Goal: Task Accomplishment & Management: Use online tool/utility

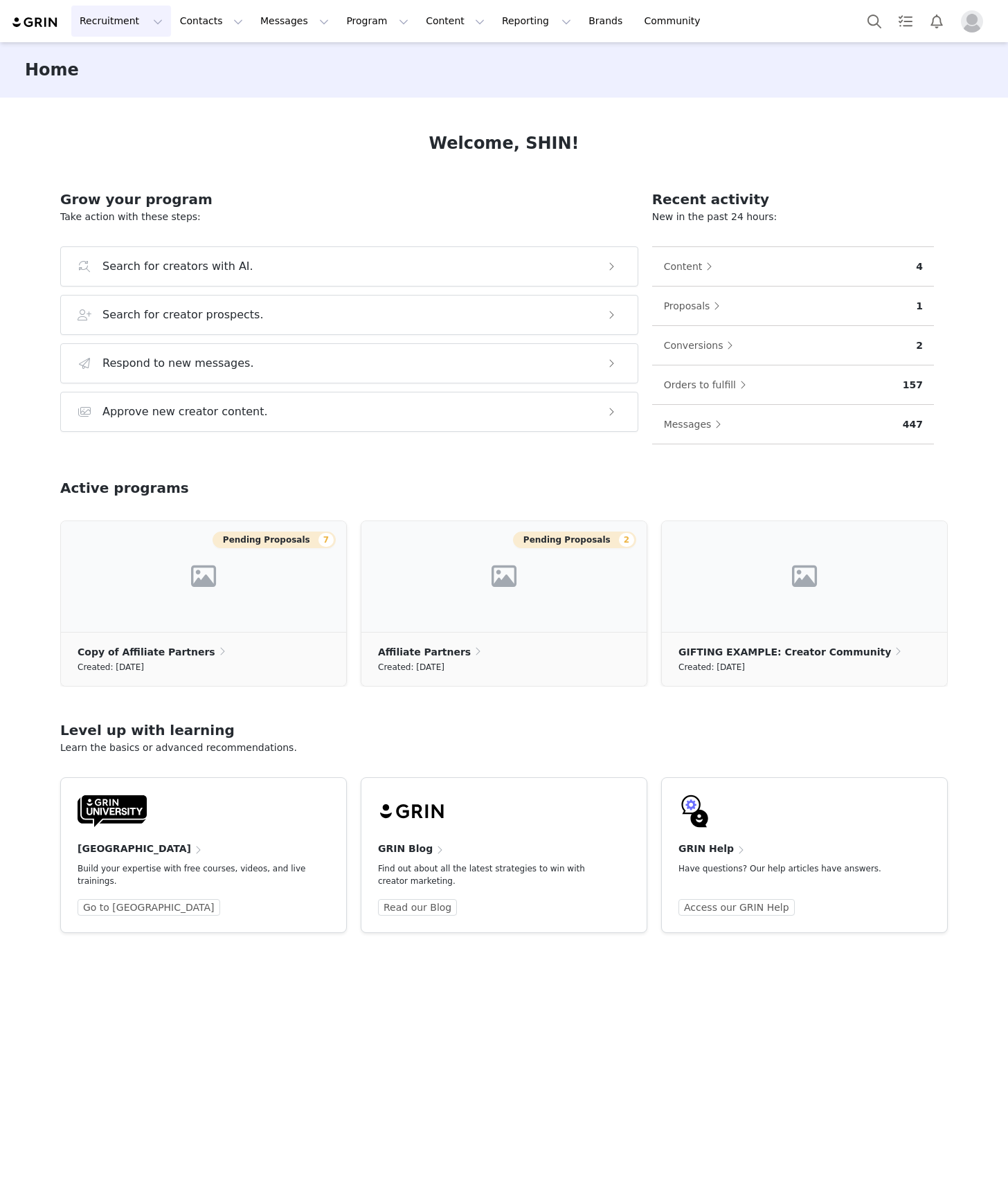
click at [111, 14] on button "Recruitment Recruitment" at bounding box center [121, 21] width 100 height 31
click at [359, 25] on button "Program Program" at bounding box center [378, 21] width 79 height 31
click at [357, 66] on p "Activations" at bounding box center [349, 61] width 53 height 14
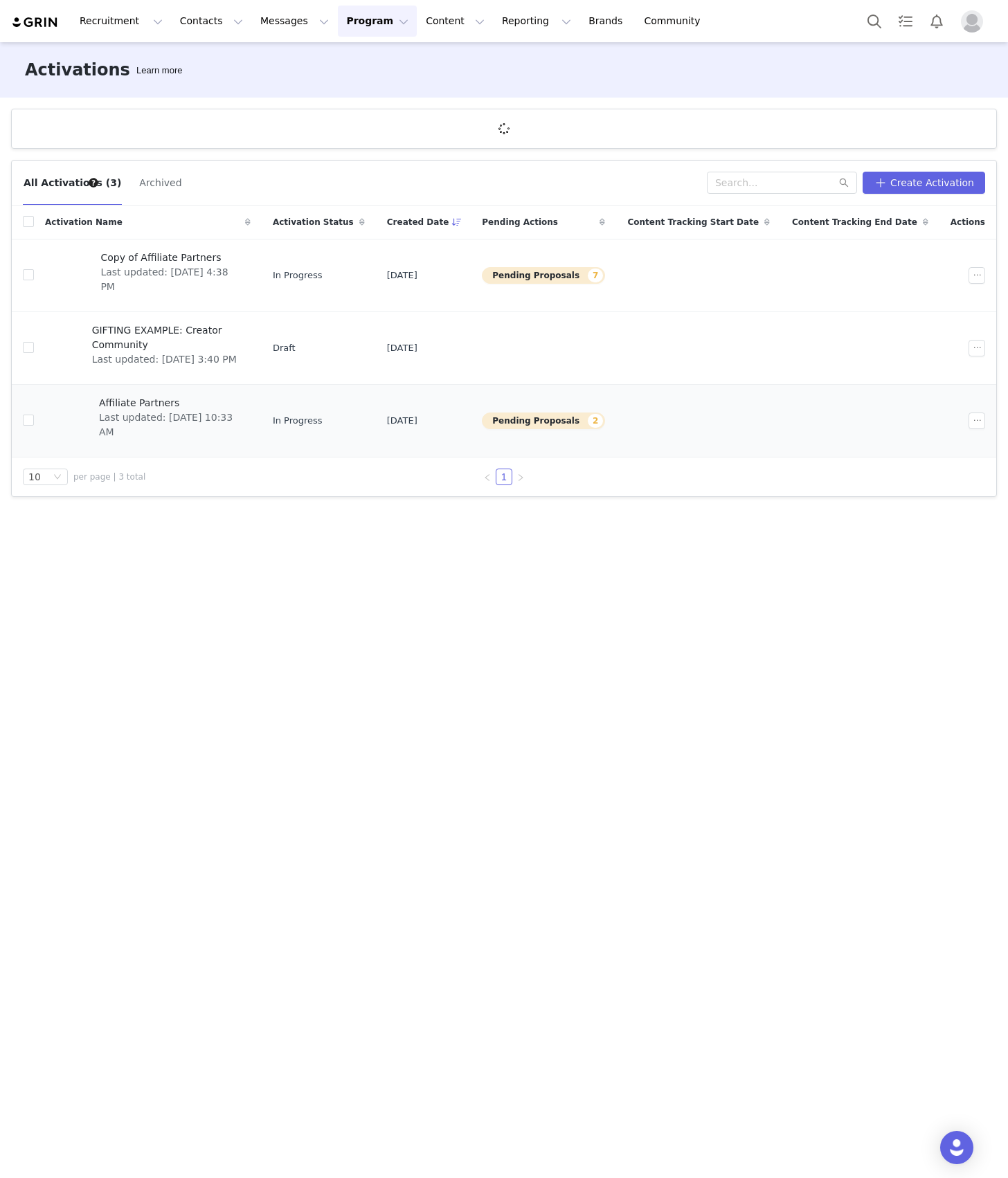
click at [205, 446] on div "Affiliate Partners Last updated: [DATE] 10:33 AM" at bounding box center [170, 421] width 160 height 55
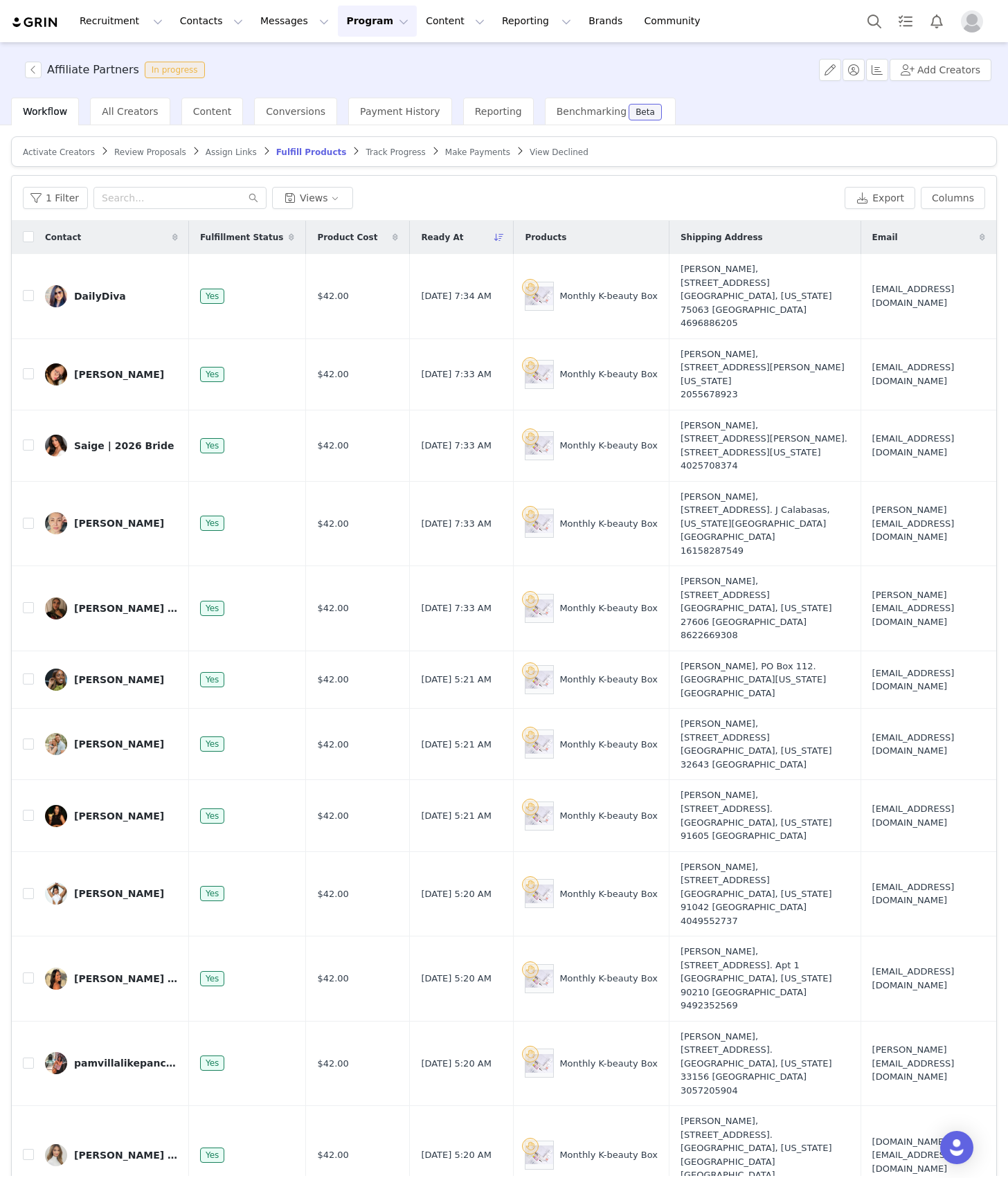
click at [206, 156] on span "Assign Links" at bounding box center [231, 152] width 51 height 10
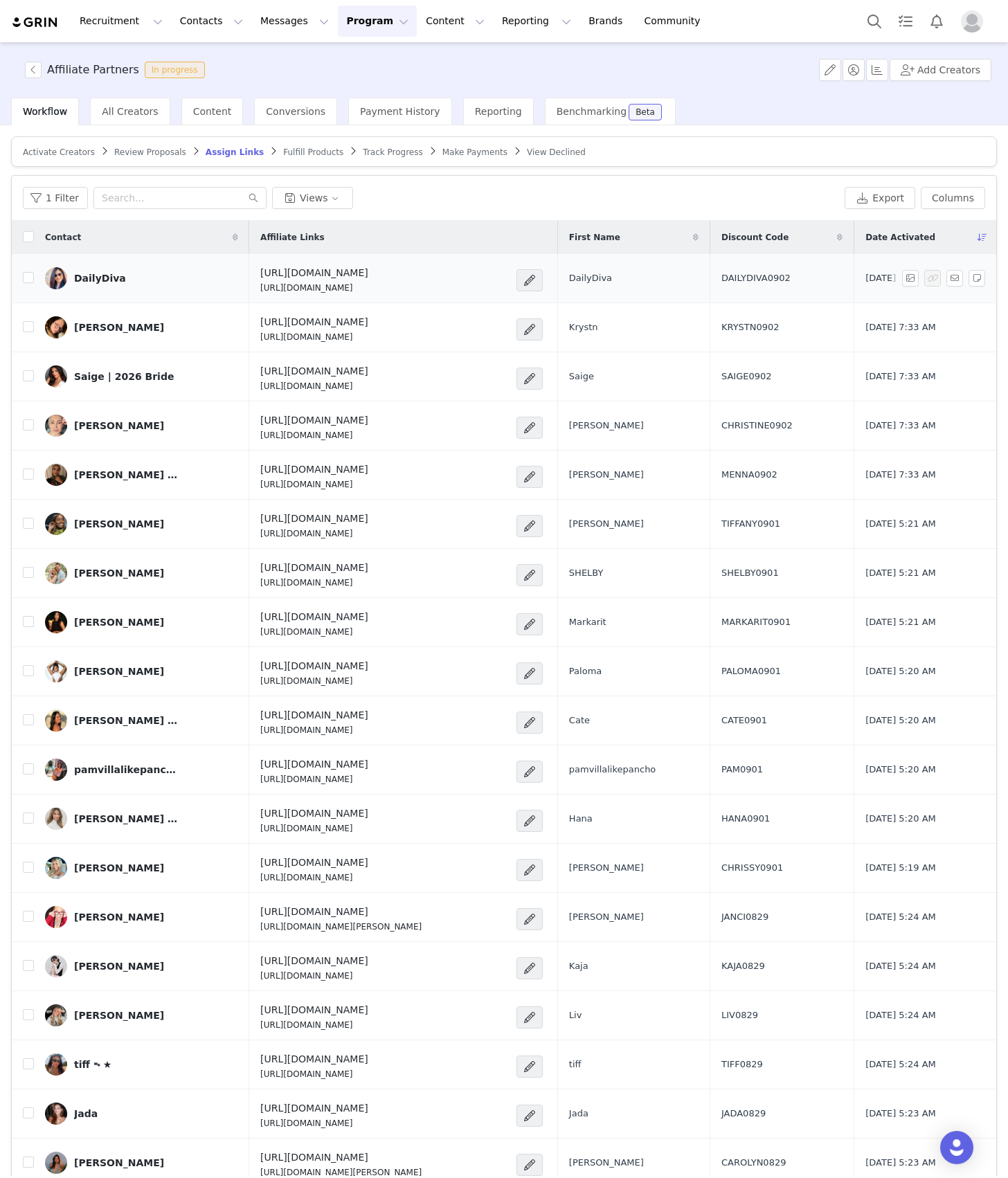
drag, startPoint x: 409, startPoint y: 296, endPoint x: 248, endPoint y: 286, distance: 161.3
click at [249, 286] on td "[URL][DOMAIN_NAME] [URL][DOMAIN_NAME]" at bounding box center [403, 278] width 308 height 49
copy p "[URL][DOMAIN_NAME]"
click at [596, 194] on div "1 Filter Views" at bounding box center [431, 197] width 816 height 22
click at [552, 194] on div "1 Filter Views" at bounding box center [431, 197] width 816 height 22
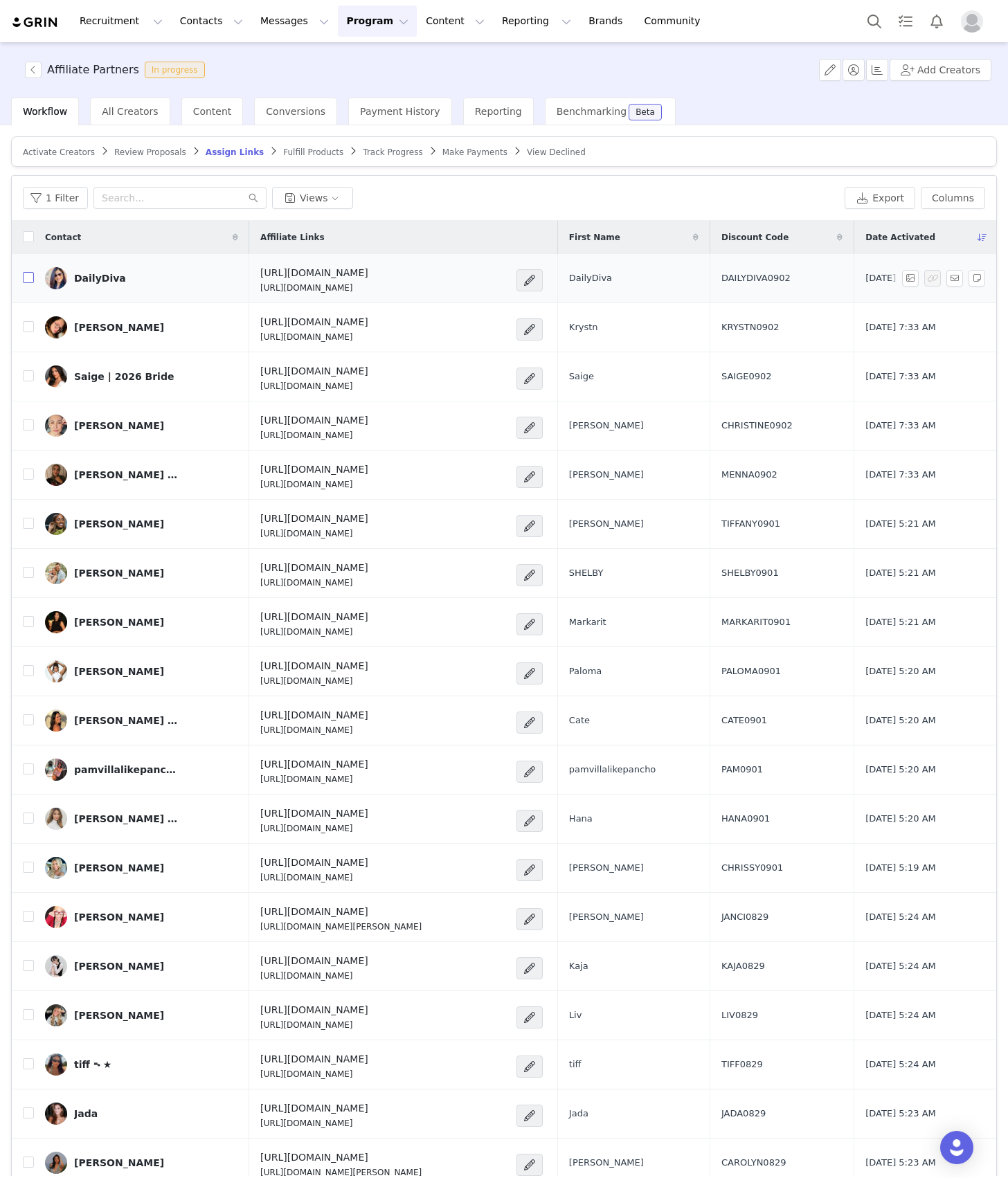
click at [28, 276] on input "checkbox" at bounding box center [28, 277] width 11 height 11
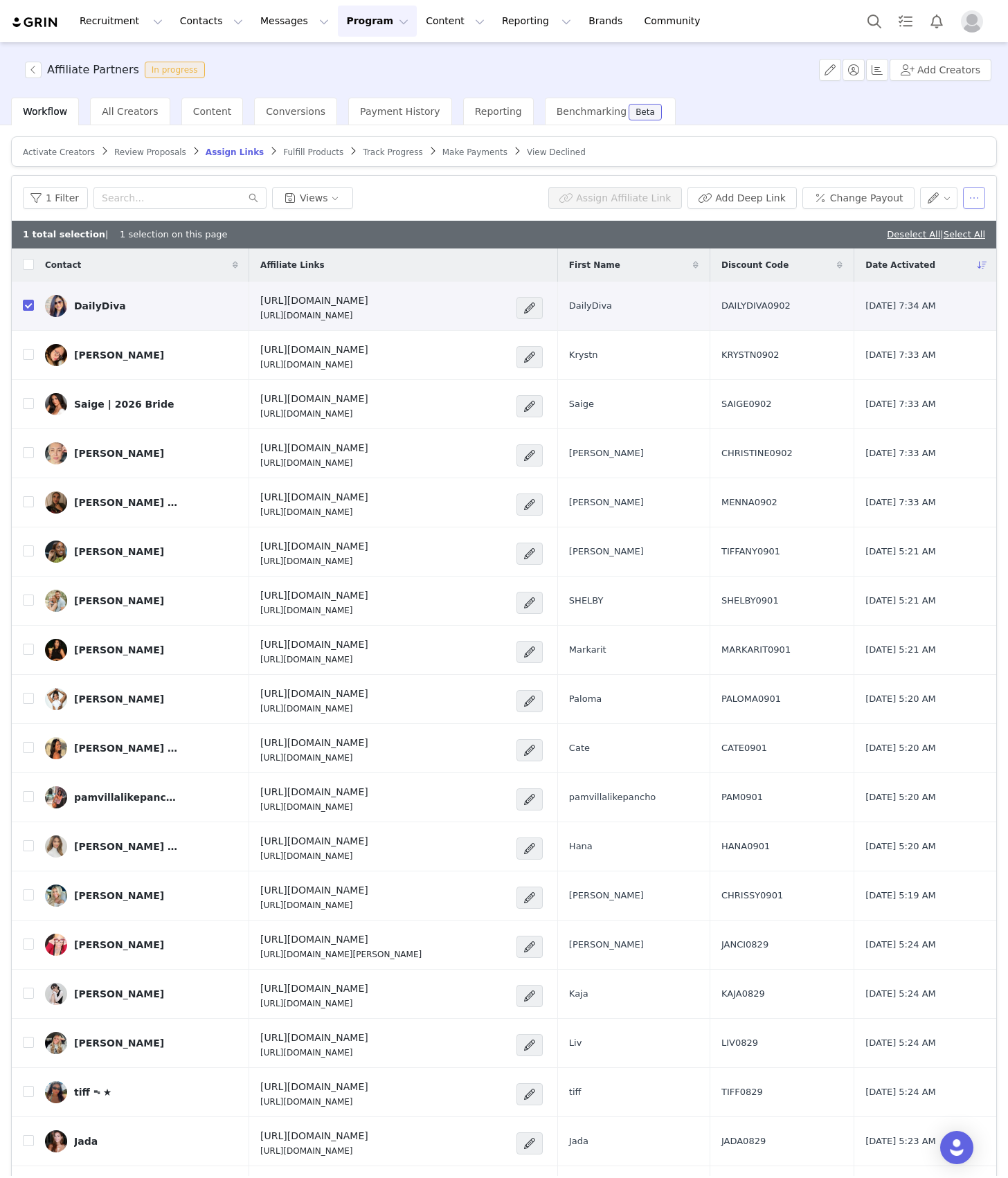
click at [962, 198] on button "button" at bounding box center [973, 197] width 22 height 22
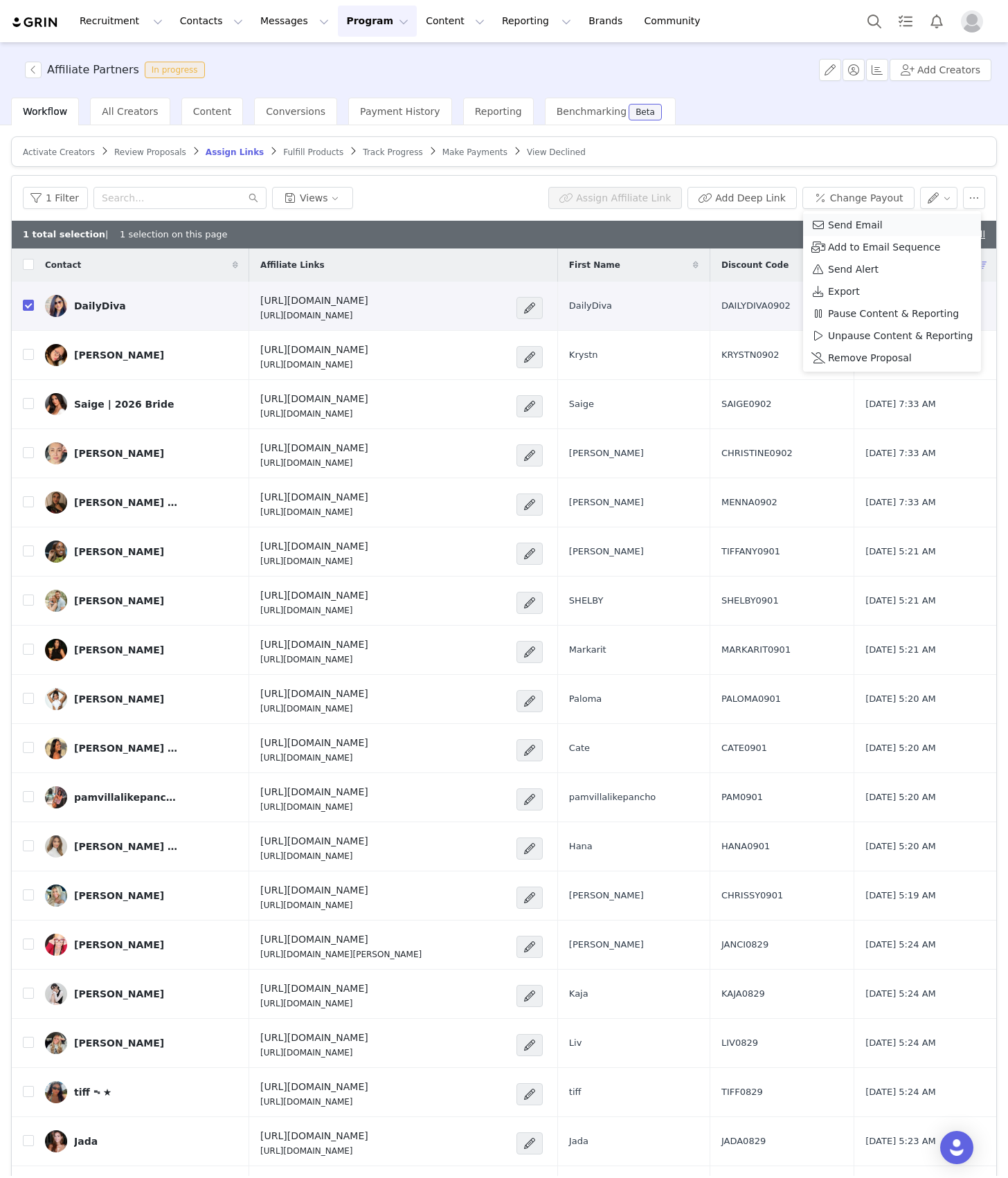
click at [867, 224] on span "Send Email" at bounding box center [855, 225] width 55 height 15
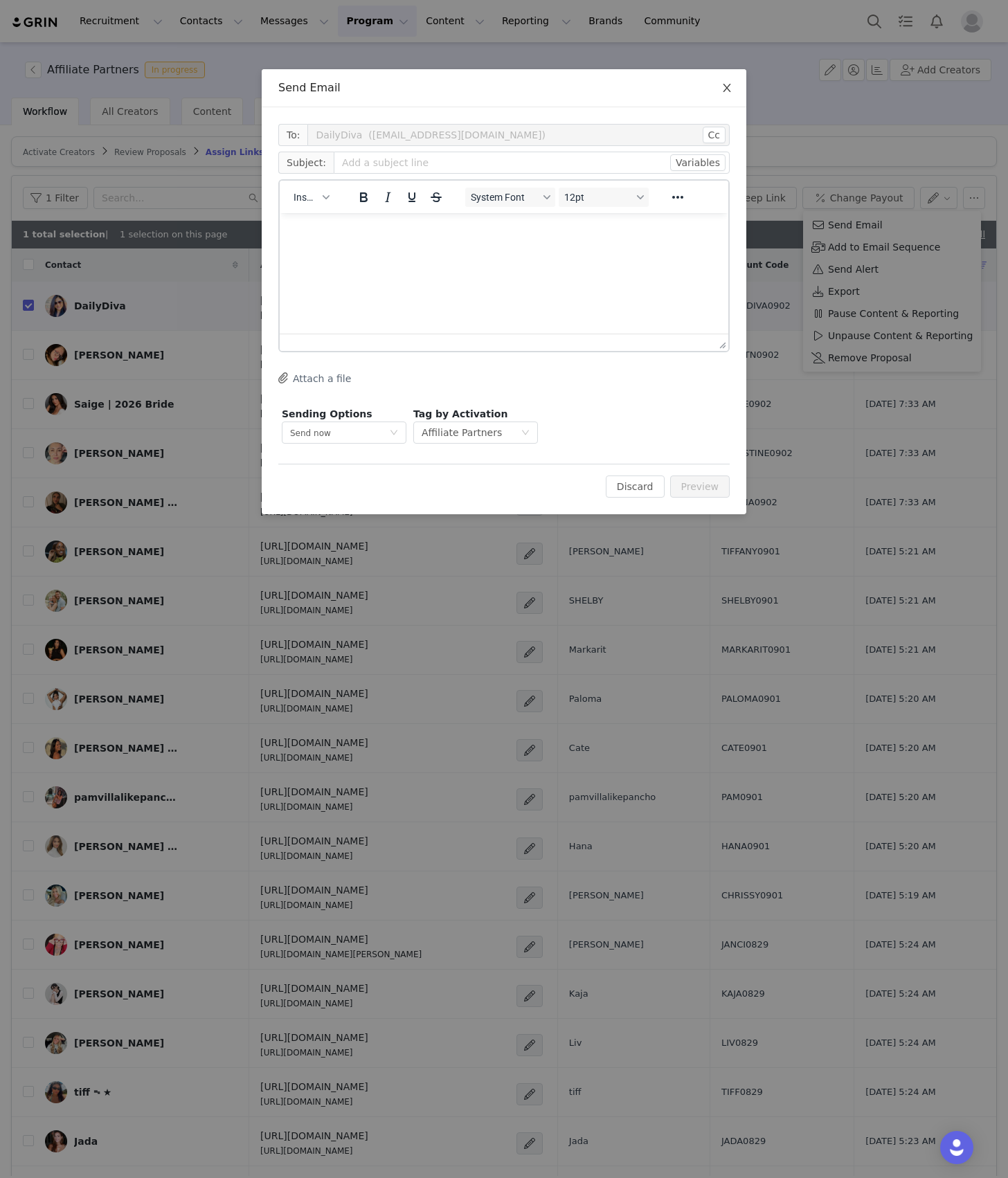
click at [727, 90] on icon "icon: close" at bounding box center [726, 87] width 11 height 11
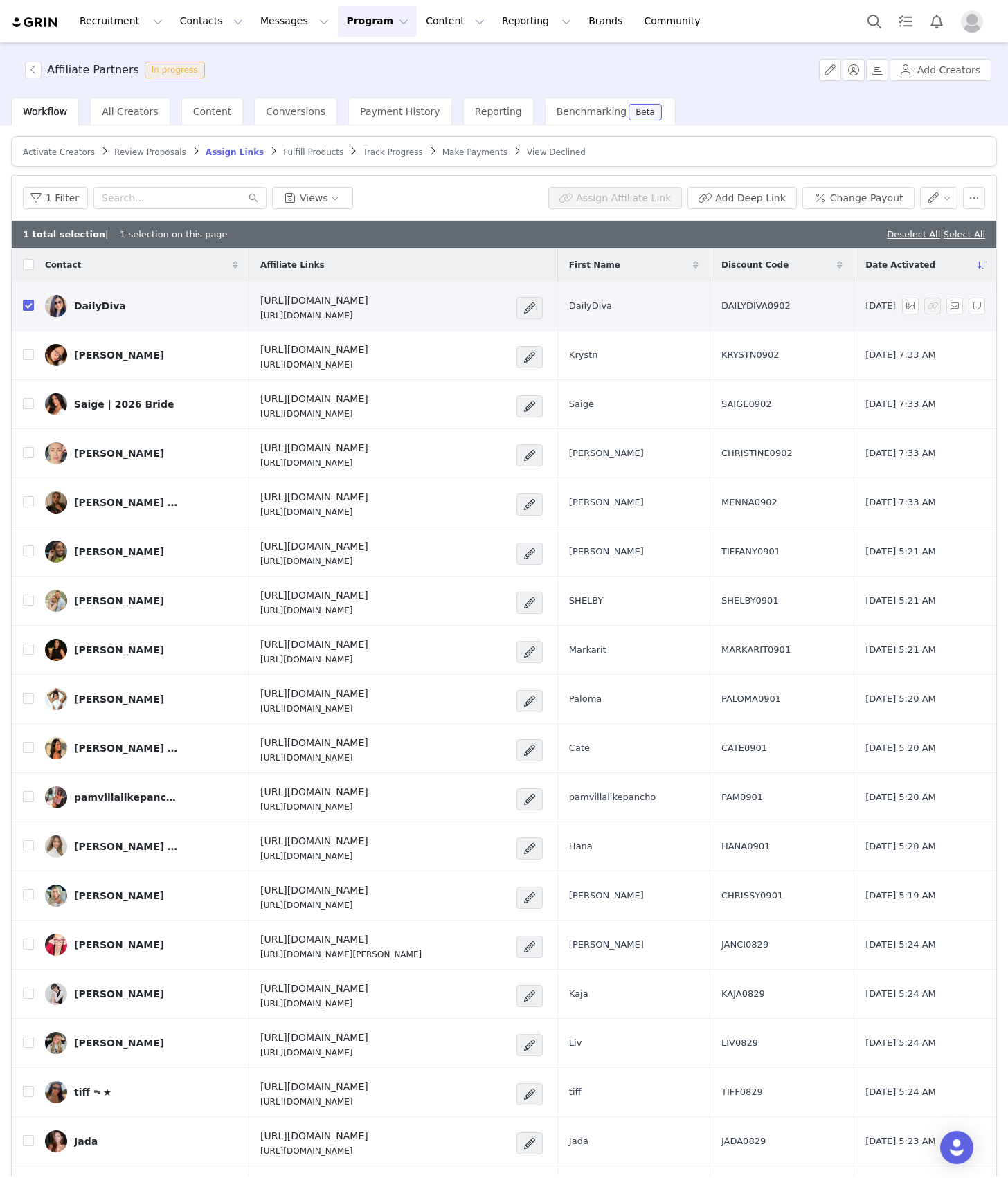
click at [26, 302] on input "checkbox" at bounding box center [28, 305] width 11 height 11
checkbox input "false"
